Goal: Transaction & Acquisition: Subscribe to service/newsletter

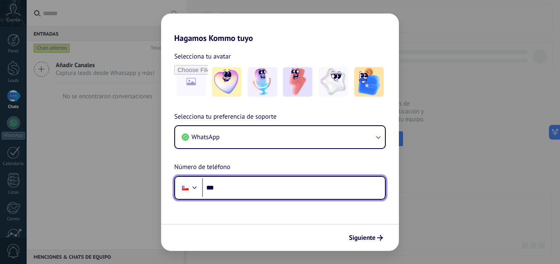
click at [231, 189] on input "***" at bounding box center [293, 188] width 183 height 19
click at [195, 190] on div at bounding box center [195, 187] width 10 height 10
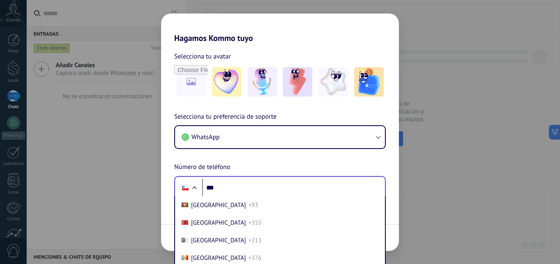
scroll to position [572, 0]
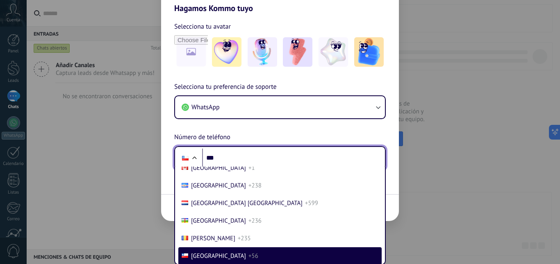
click at [233, 159] on div "Selecciona tu preferencia de soporte WhatsApp Número de teléfono Phone *** [GEO…" at bounding box center [280, 126] width 238 height 88
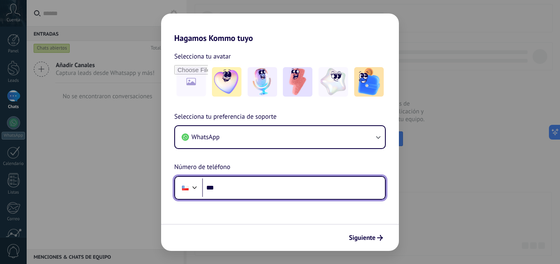
scroll to position [0, 0]
click at [266, 192] on input "***" at bounding box center [293, 188] width 183 height 19
click at [237, 190] on input "***" at bounding box center [293, 188] width 183 height 19
type input "**********"
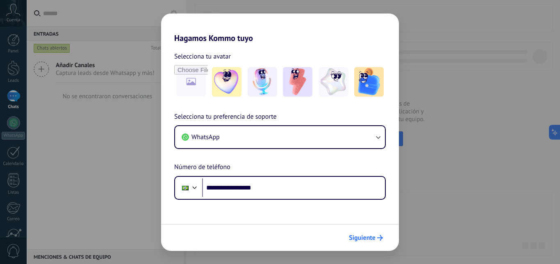
click at [369, 235] on span "Siguiente" at bounding box center [362, 238] width 27 height 6
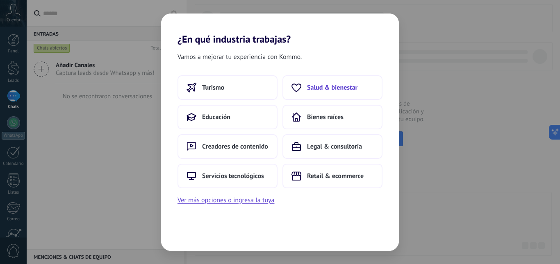
click at [333, 88] on span "Salud & bienestar" at bounding box center [332, 88] width 50 height 8
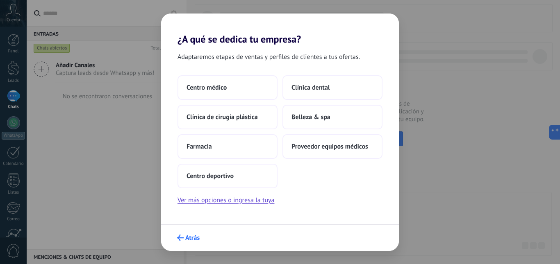
click at [188, 240] on span "Atrás" at bounding box center [192, 238] width 14 height 6
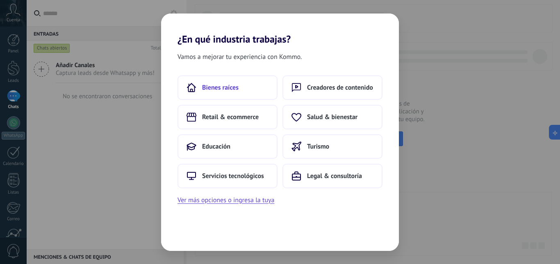
click at [223, 89] on span "Bienes raíces" at bounding box center [220, 88] width 36 height 8
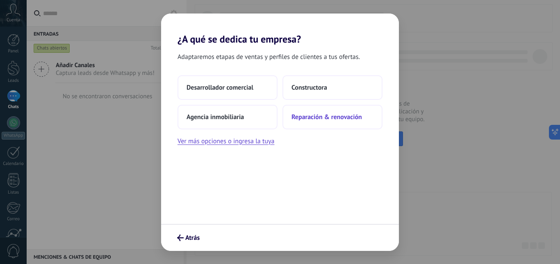
click at [307, 118] on span "Reparación & renovación" at bounding box center [327, 117] width 71 height 8
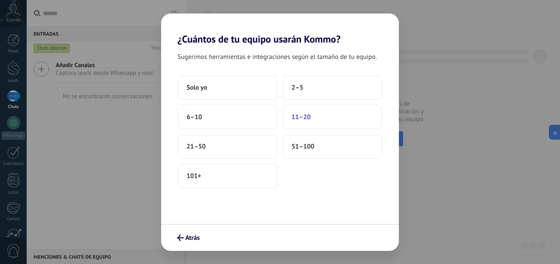
click at [330, 121] on button "11–20" at bounding box center [332, 117] width 100 height 25
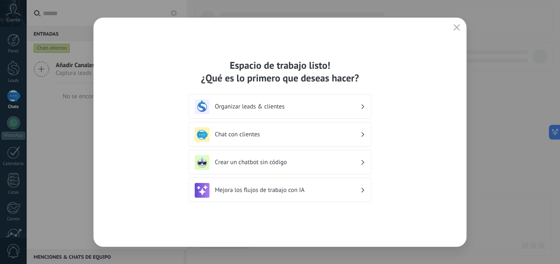
click at [360, 165] on h3 "Crear un chatbot sin código" at bounding box center [288, 163] width 146 height 8
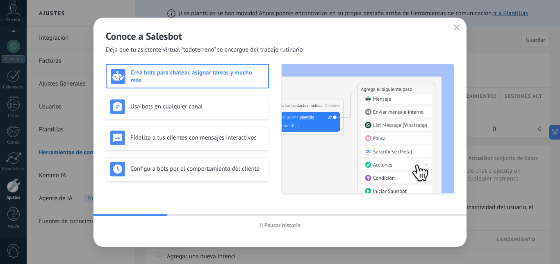
click at [455, 28] on icon "button" at bounding box center [456, 27] width 7 height 7
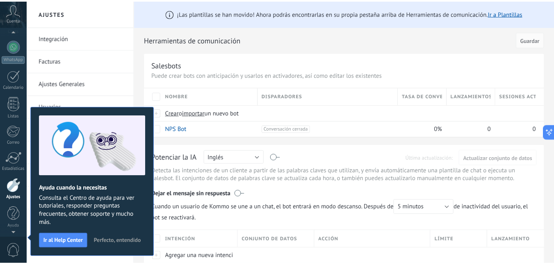
scroll to position [5, 0]
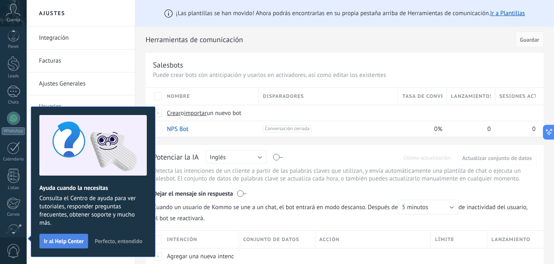
click at [64, 239] on span "Ir al Help Center" at bounding box center [64, 242] width 40 height 6
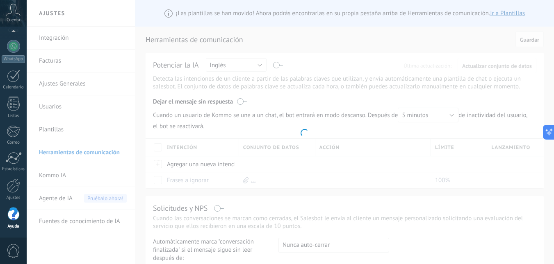
scroll to position [77, 0]
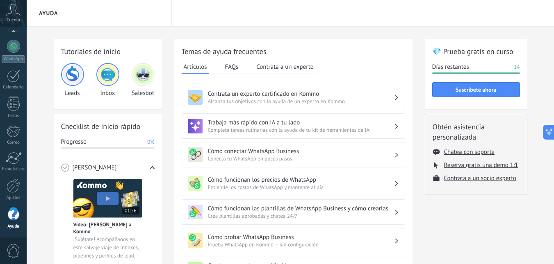
click at [14, 15] on icon at bounding box center [13, 10] width 14 height 12
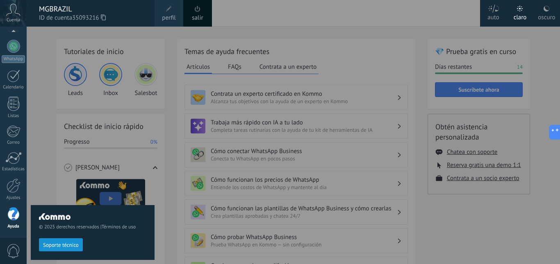
click at [11, 254] on span "0" at bounding box center [14, 251] width 14 height 14
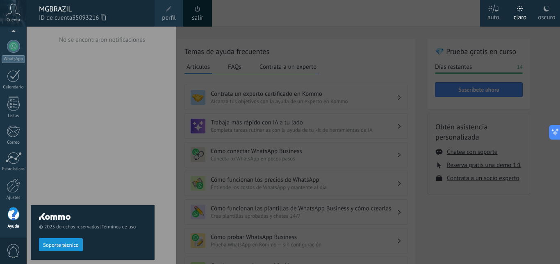
click at [14, 215] on div at bounding box center [13, 214] width 12 height 14
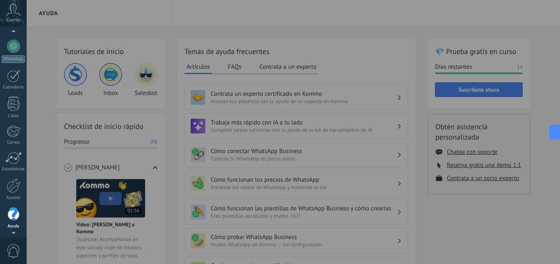
click at [10, 18] on span "Cuenta" at bounding box center [14, 20] width 14 height 5
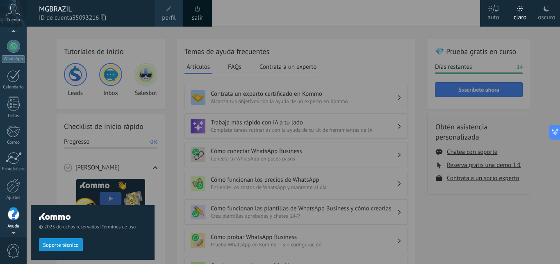
click at [64, 14] on span "ID de cuenta 35093216" at bounding box center [92, 18] width 107 height 9
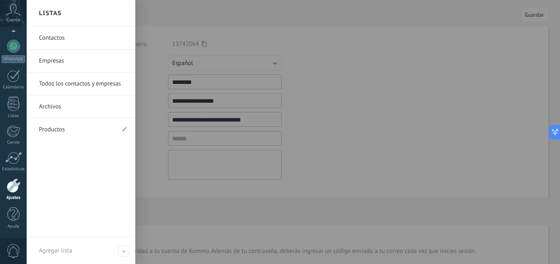
scroll to position [71, 0]
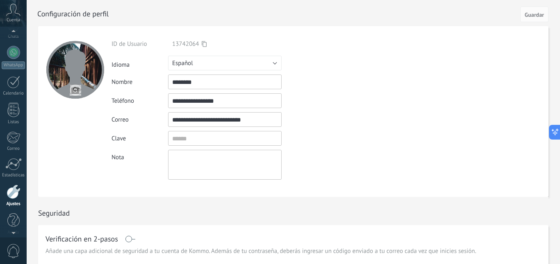
click at [14, 13] on icon at bounding box center [13, 10] width 14 height 12
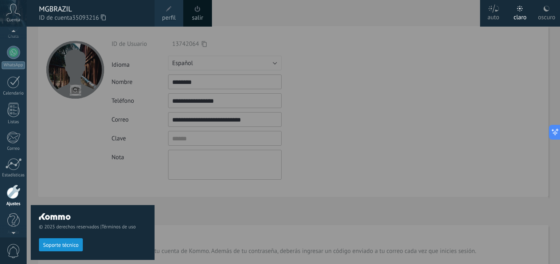
click at [267, 55] on div at bounding box center [307, 132] width 560 height 264
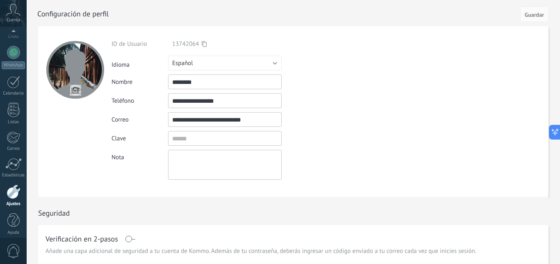
scroll to position [77, 0]
click at [275, 63] on button "Español" at bounding box center [225, 63] width 114 height 15
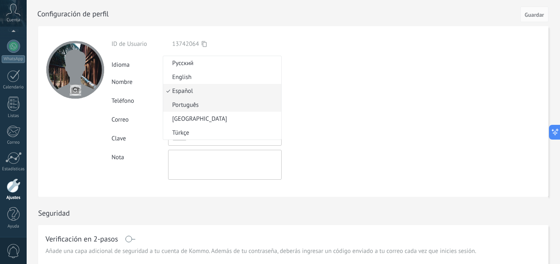
click at [223, 108] on span "Português" at bounding box center [221, 105] width 116 height 8
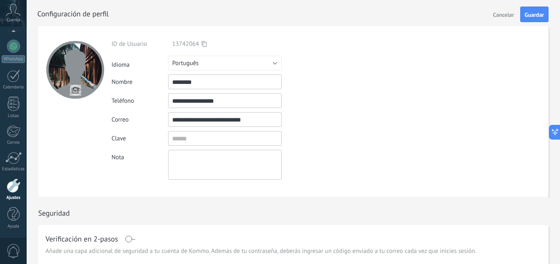
click at [526, 14] on span "Guardar" at bounding box center [534, 15] width 19 height 6
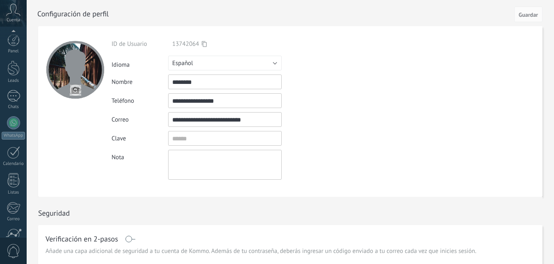
scroll to position [77, 0]
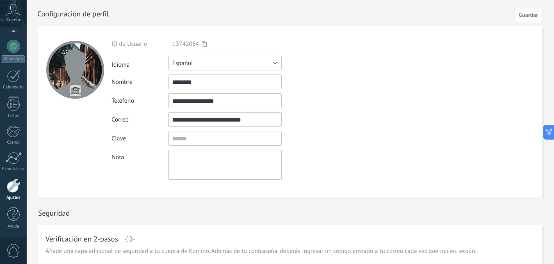
click at [273, 63] on button "Español" at bounding box center [225, 63] width 114 height 15
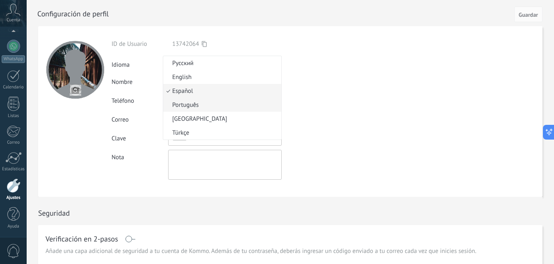
click at [254, 109] on li "Português" at bounding box center [222, 105] width 118 height 14
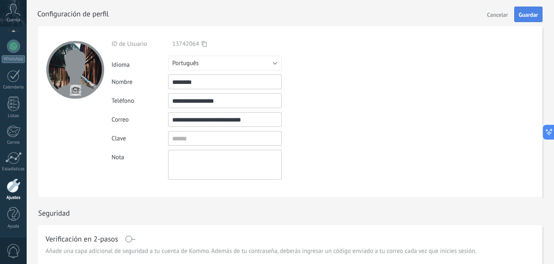
click at [525, 13] on span "Guardar" at bounding box center [528, 15] width 19 height 6
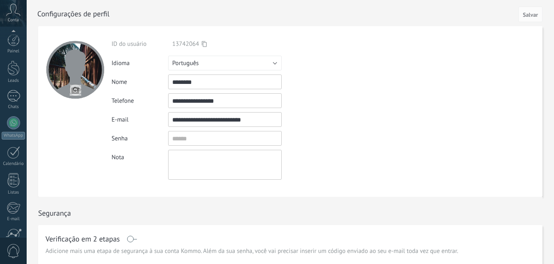
scroll to position [77, 0]
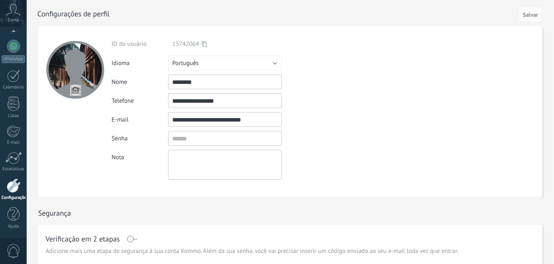
click at [11, 23] on span "Conta" at bounding box center [13, 20] width 11 height 5
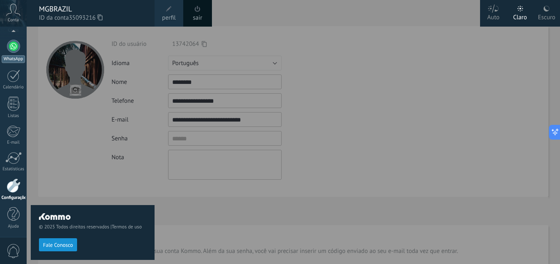
click at [19, 57] on div "WhatsApp" at bounding box center [13, 59] width 23 height 8
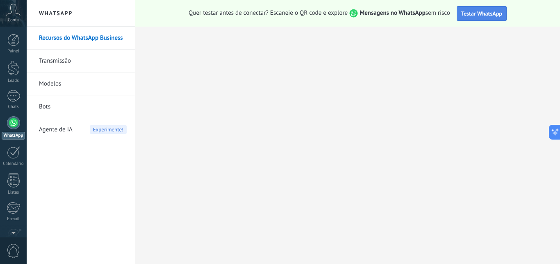
click at [494, 12] on span "Testar WhatsApp" at bounding box center [481, 13] width 41 height 7
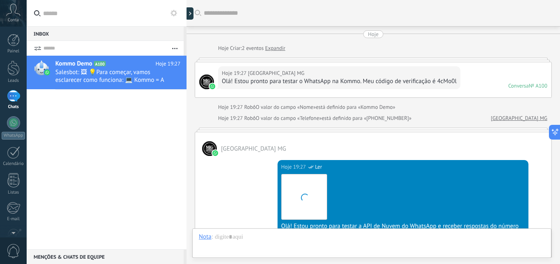
scroll to position [262, 0]
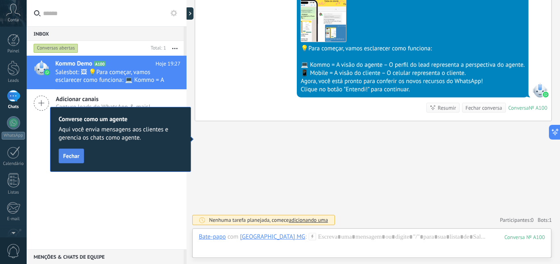
click at [77, 154] on span "Fechar" at bounding box center [71, 156] width 16 height 6
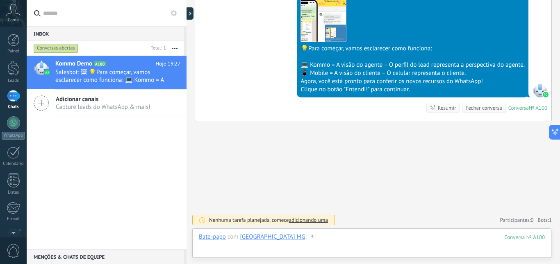
click at [242, 242] on div at bounding box center [372, 245] width 346 height 25
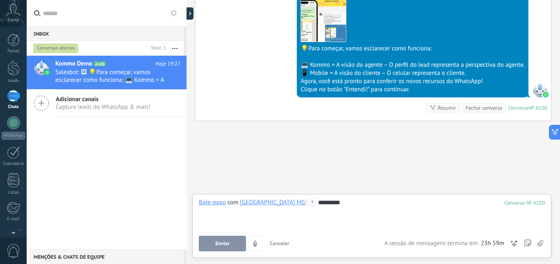
click at [233, 245] on button "Enviar" at bounding box center [222, 244] width 47 height 16
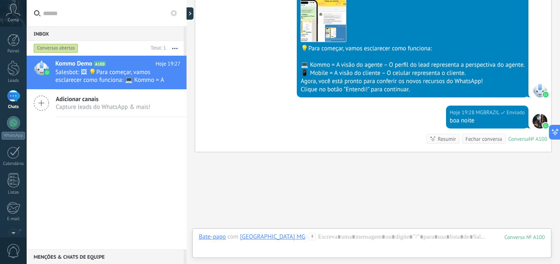
scroll to position [294, 0]
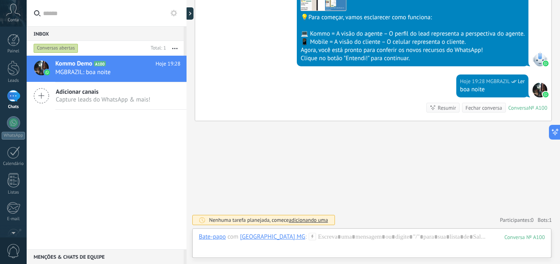
click at [310, 223] on span "adicionando uma" at bounding box center [308, 220] width 39 height 7
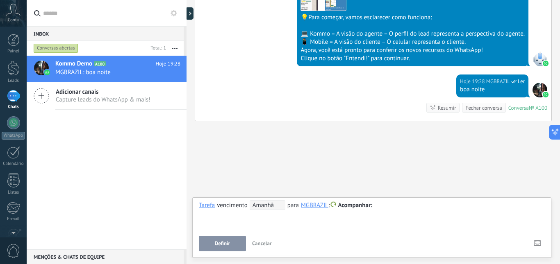
click at [274, 207] on span "Amanhã" at bounding box center [268, 205] width 36 height 10
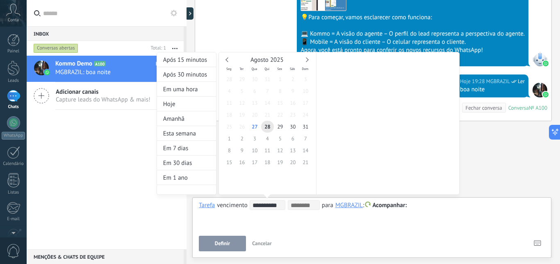
click at [473, 134] on div at bounding box center [280, 132] width 560 height 264
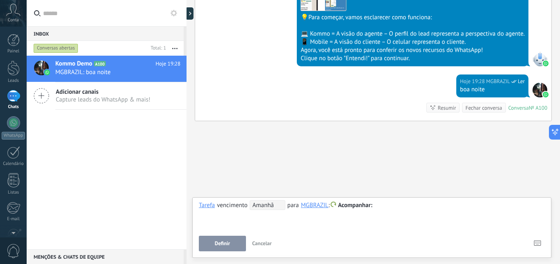
click at [216, 244] on span "Definir" at bounding box center [222, 244] width 15 height 6
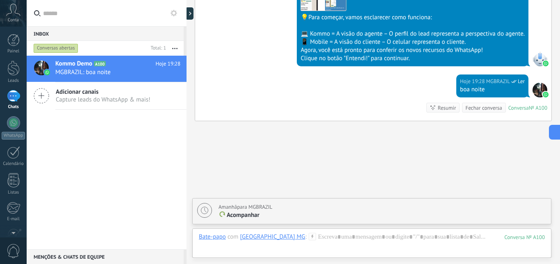
scroll to position [322, 0]
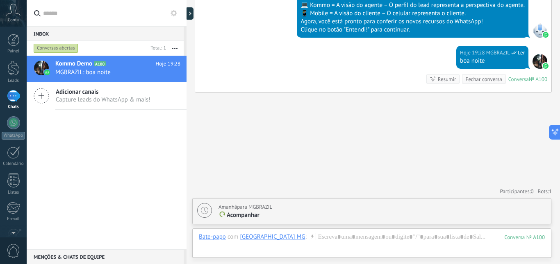
click at [233, 219] on p "Acompanhar" at bounding box center [383, 216] width 328 height 8
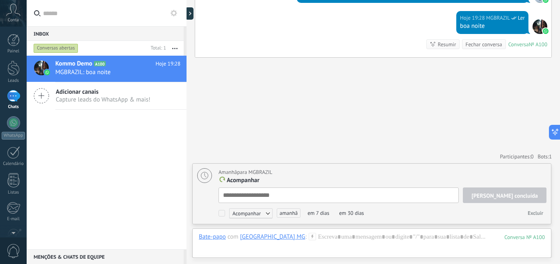
scroll to position [2, 0]
click at [9, 101] on link "1 Chats" at bounding box center [13, 98] width 27 height 20
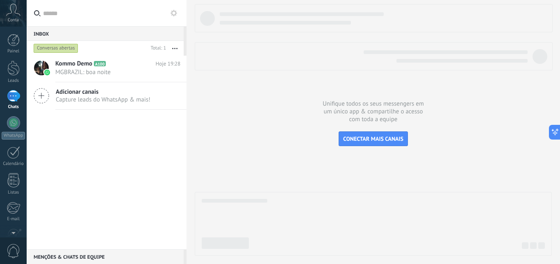
click at [105, 100] on span "Capture leads do WhatsApp & mais!" at bounding box center [103, 100] width 95 height 8
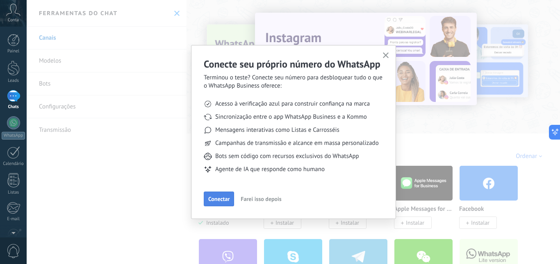
click at [220, 199] on span "Conectar" at bounding box center [218, 199] width 21 height 6
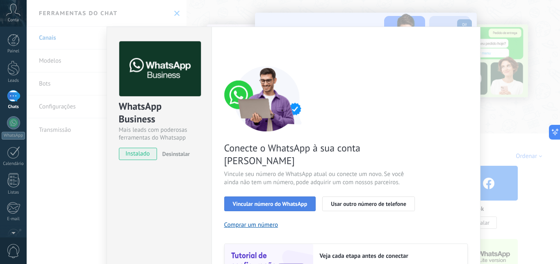
click at [285, 201] on span "Vincular número do WhatsApp" at bounding box center [270, 204] width 75 height 6
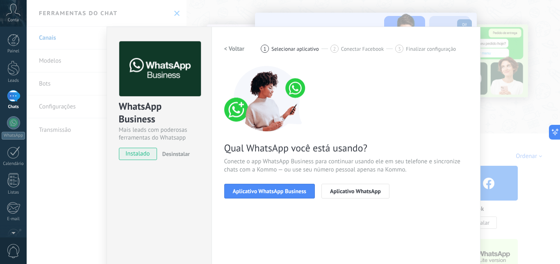
click at [285, 194] on span "Aplicativo WhatsApp Business" at bounding box center [269, 192] width 73 height 6
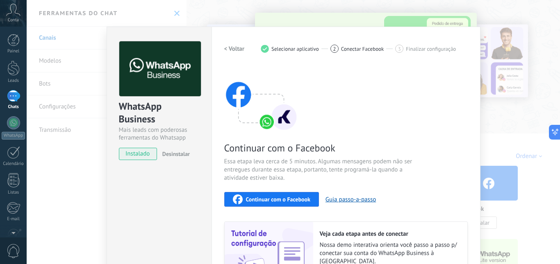
click at [265, 124] on img at bounding box center [261, 99] width 74 height 66
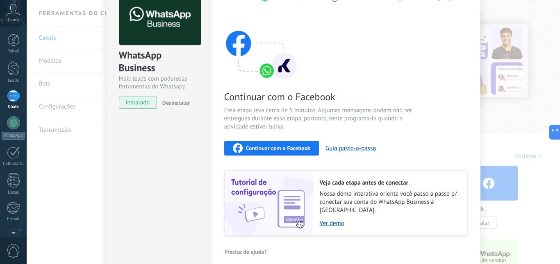
scroll to position [55, 0]
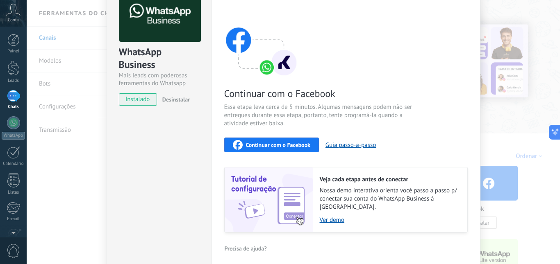
click at [281, 147] on span "Continuar com o Facebook" at bounding box center [278, 145] width 64 height 6
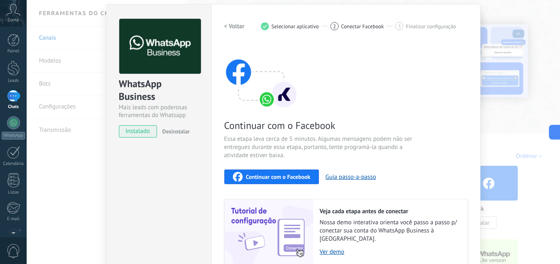
scroll to position [0, 0]
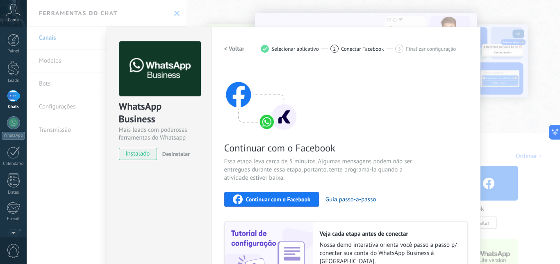
click at [242, 21] on div "WhatsApp Business Mais leads com poderosas ferramentas do Whatsapp instalado De…" at bounding box center [293, 132] width 533 height 264
